Goal: Information Seeking & Learning: Learn about a topic

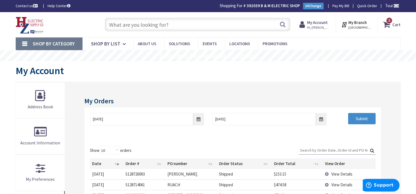
click at [176, 25] on input "text" at bounding box center [198, 25] width 186 height 14
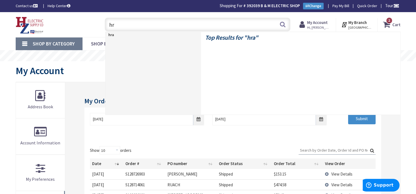
type input "h"
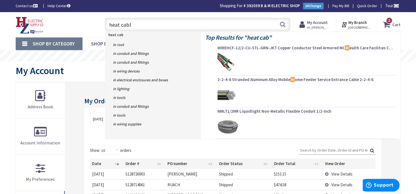
type input "heat cable"
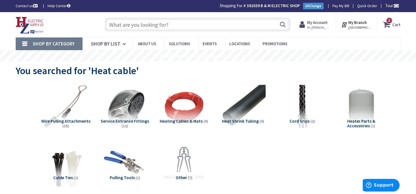
click at [195, 21] on input "text" at bounding box center [198, 25] width 186 height 14
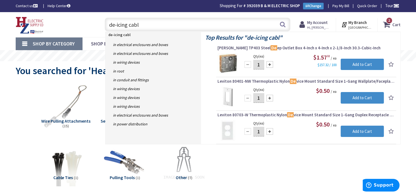
type input "de-icing cable"
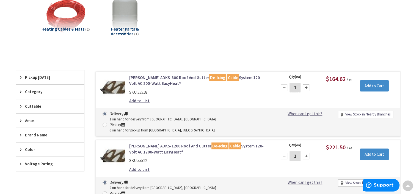
scroll to position [106, 0]
